Goal: Information Seeking & Learning: Learn about a topic

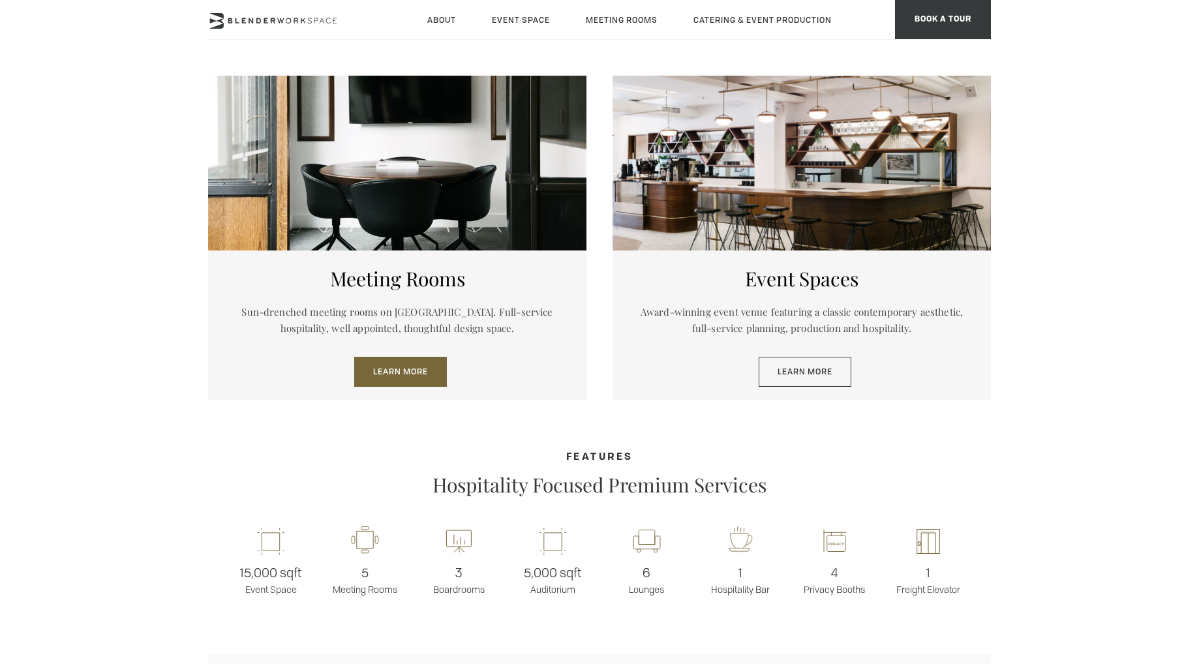
scroll to position [648, 0]
click at [399, 371] on link "Learn More" at bounding box center [400, 371] width 93 height 30
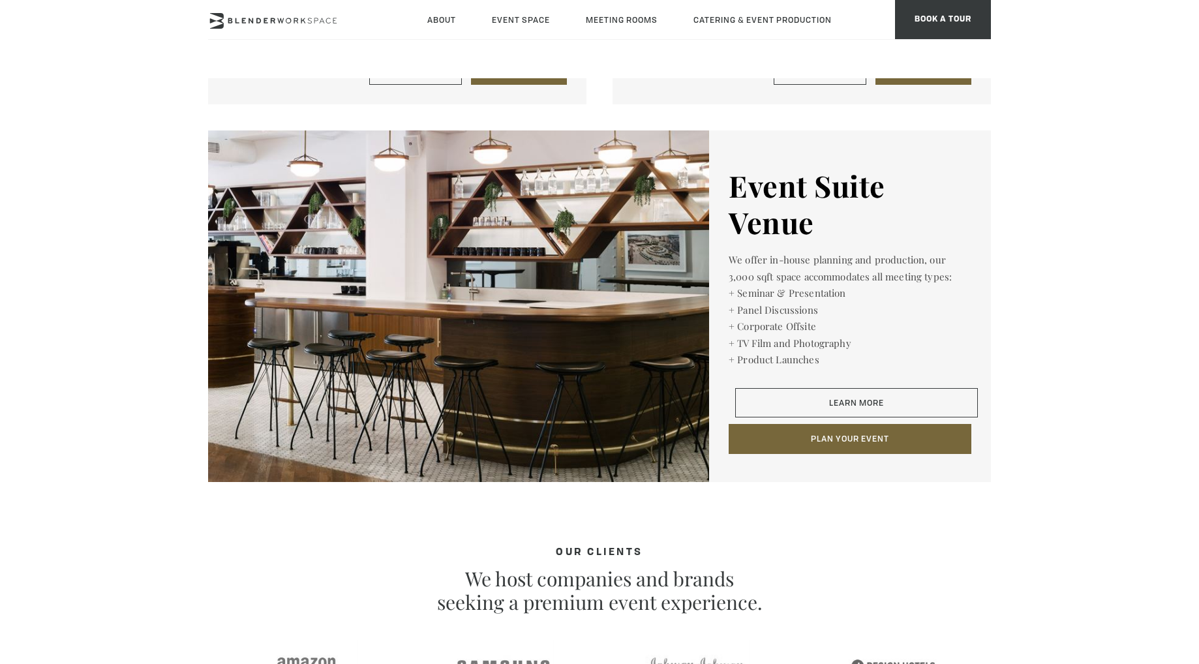
scroll to position [1915, 0]
